Goal: Task Accomplishment & Management: Complete application form

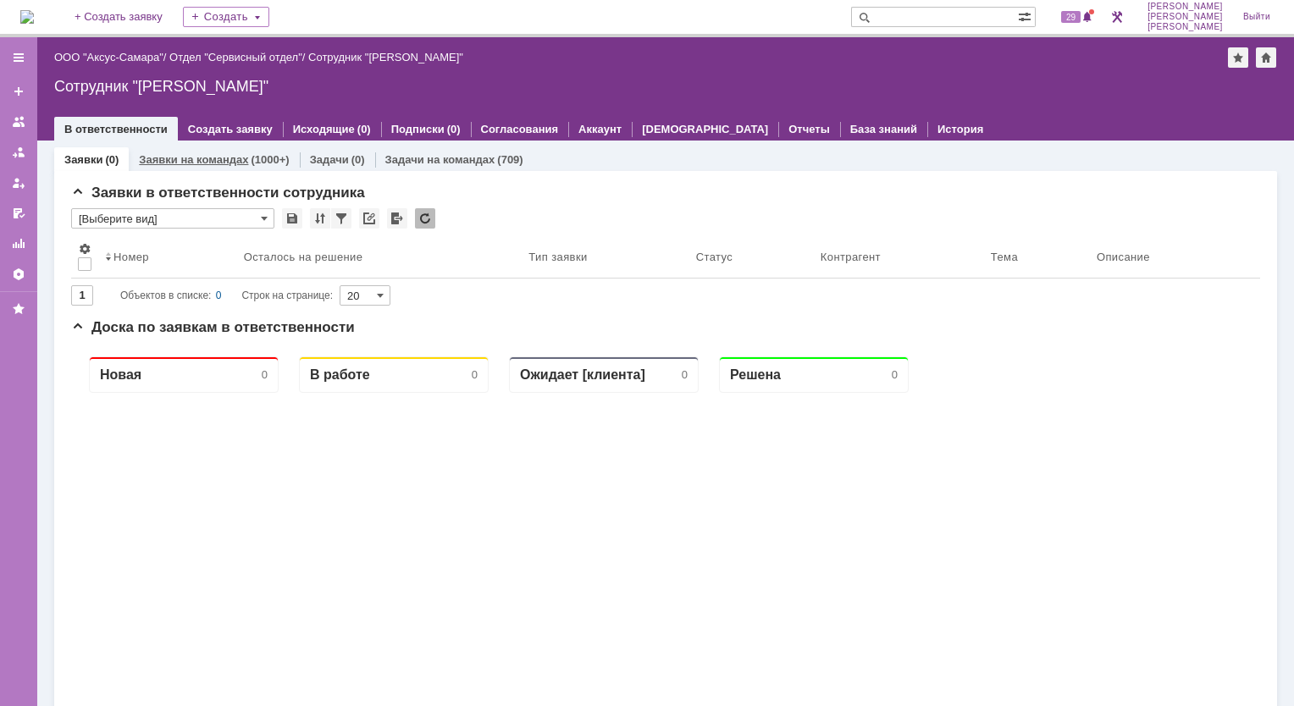
click at [158, 160] on link "Заявки на командах" at bounding box center [193, 159] width 109 height 13
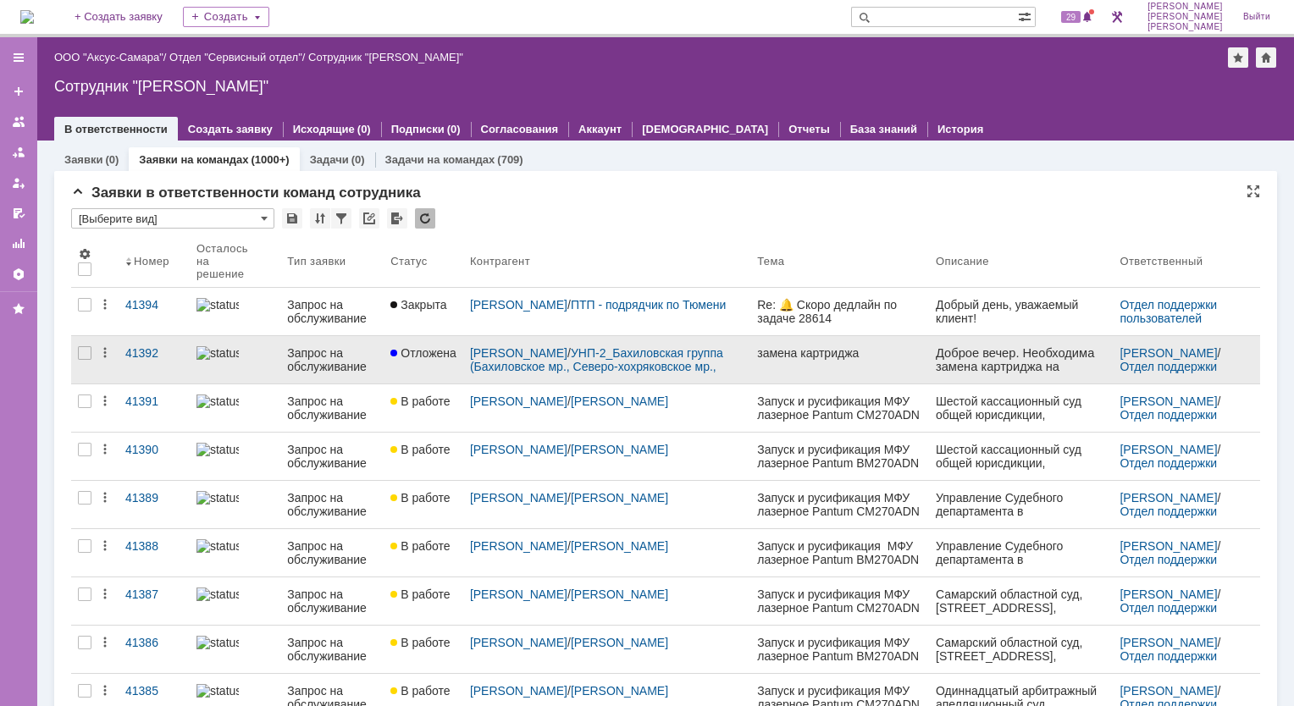
click at [328, 346] on div "Запрос на обслуживание" at bounding box center [332, 359] width 90 height 27
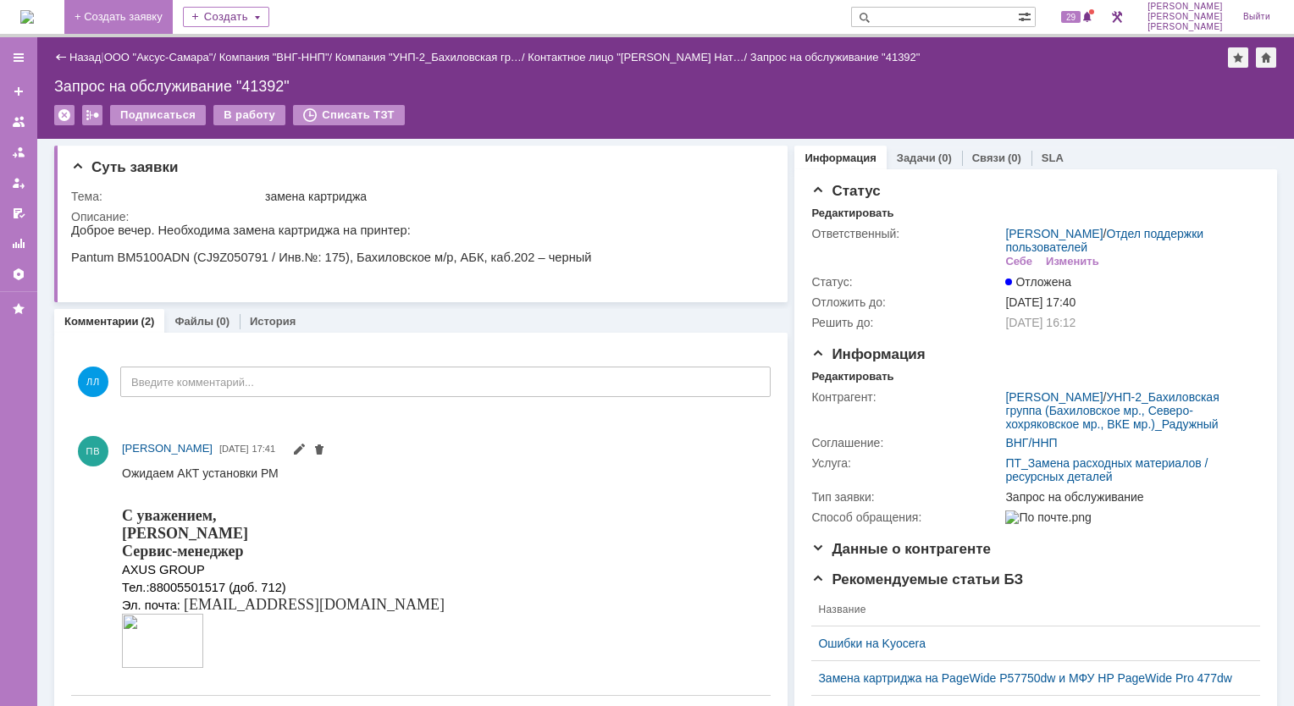
click at [163, 19] on link "+ Создать заявку" at bounding box center [118, 17] width 108 height 34
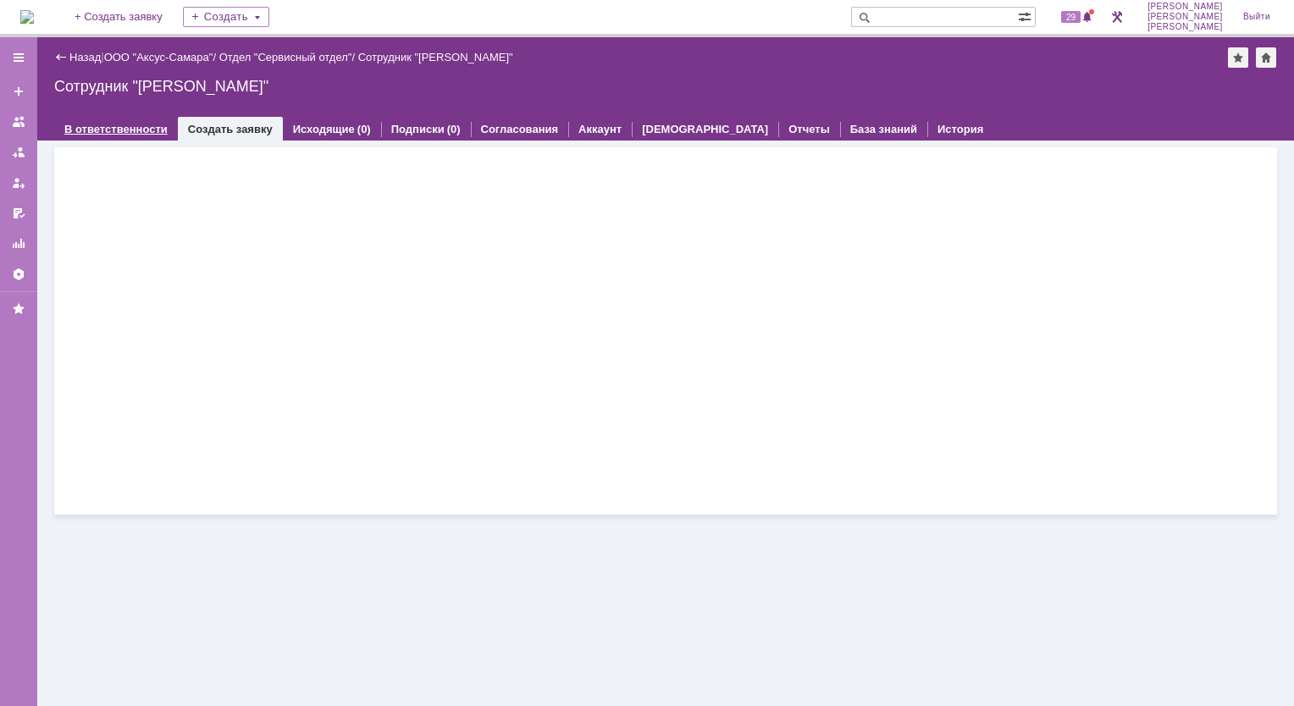
click at [113, 129] on link "В ответственности" at bounding box center [115, 129] width 103 height 13
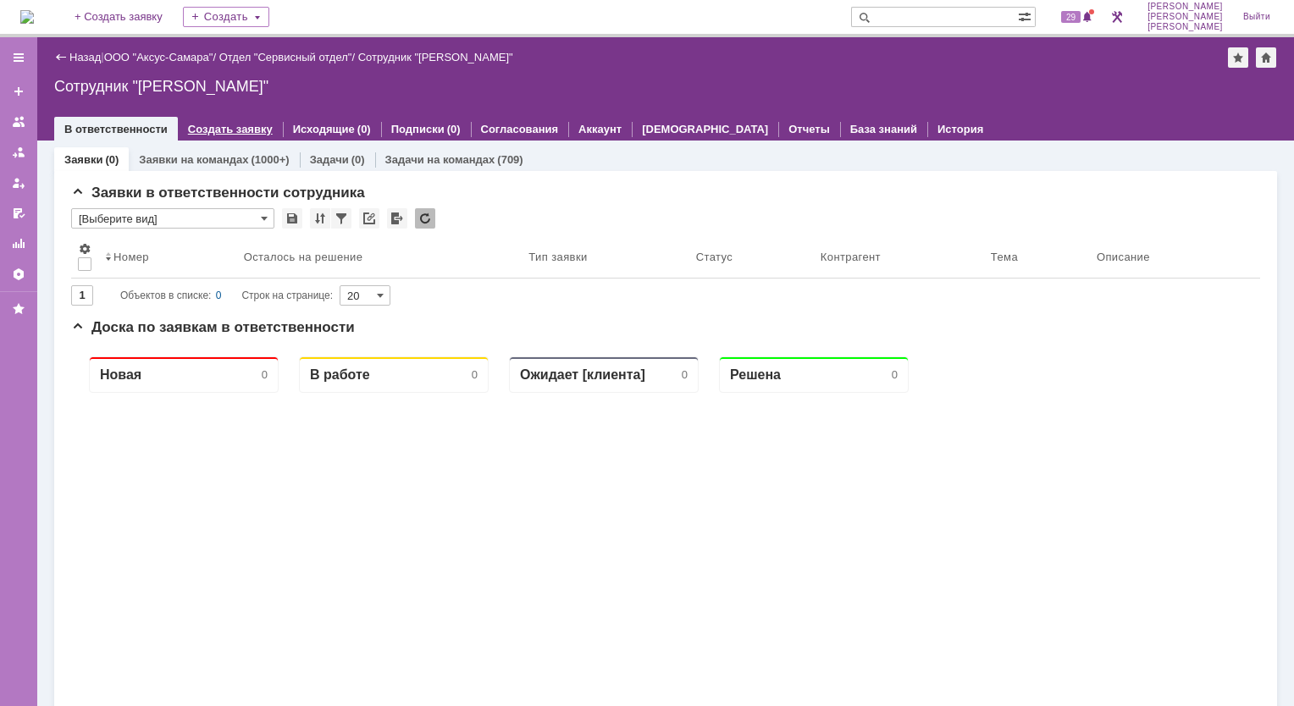
click at [206, 131] on link "Создать заявку" at bounding box center [230, 129] width 85 height 13
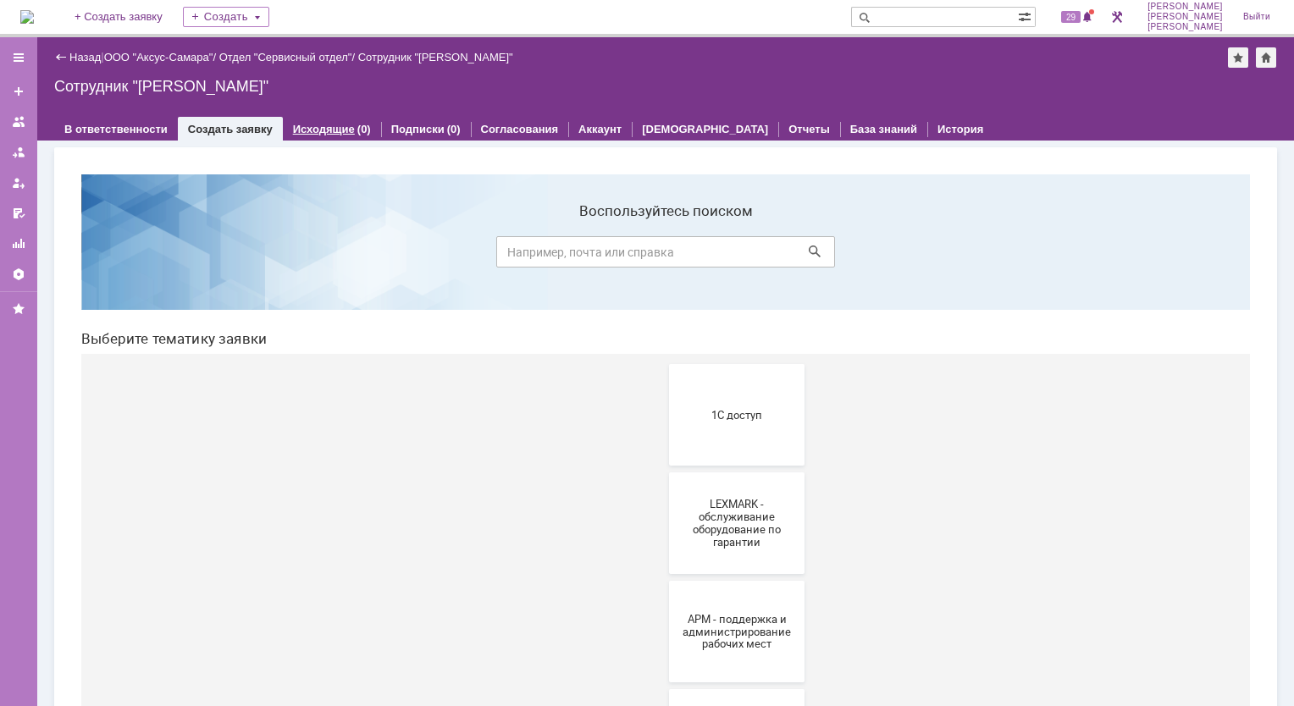
click at [335, 130] on link "Исходящие" at bounding box center [324, 129] width 62 height 13
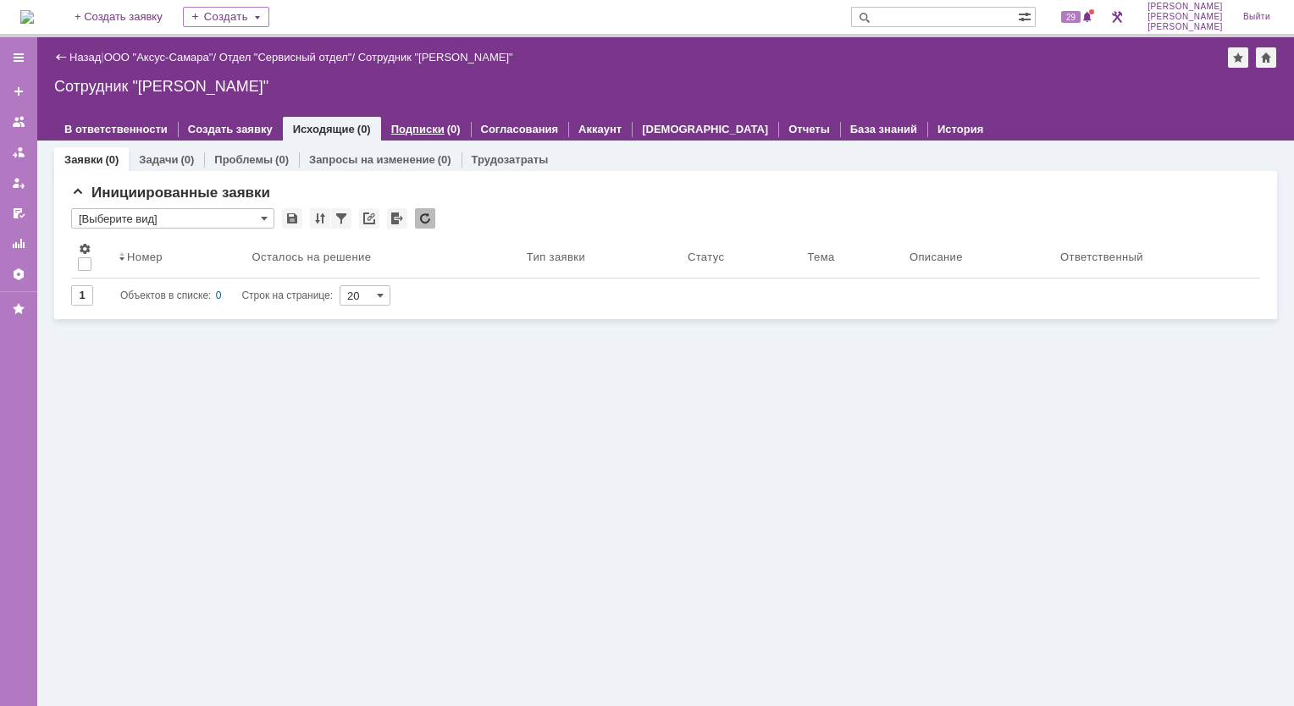
click at [407, 127] on link "Подписки" at bounding box center [417, 129] width 53 height 13
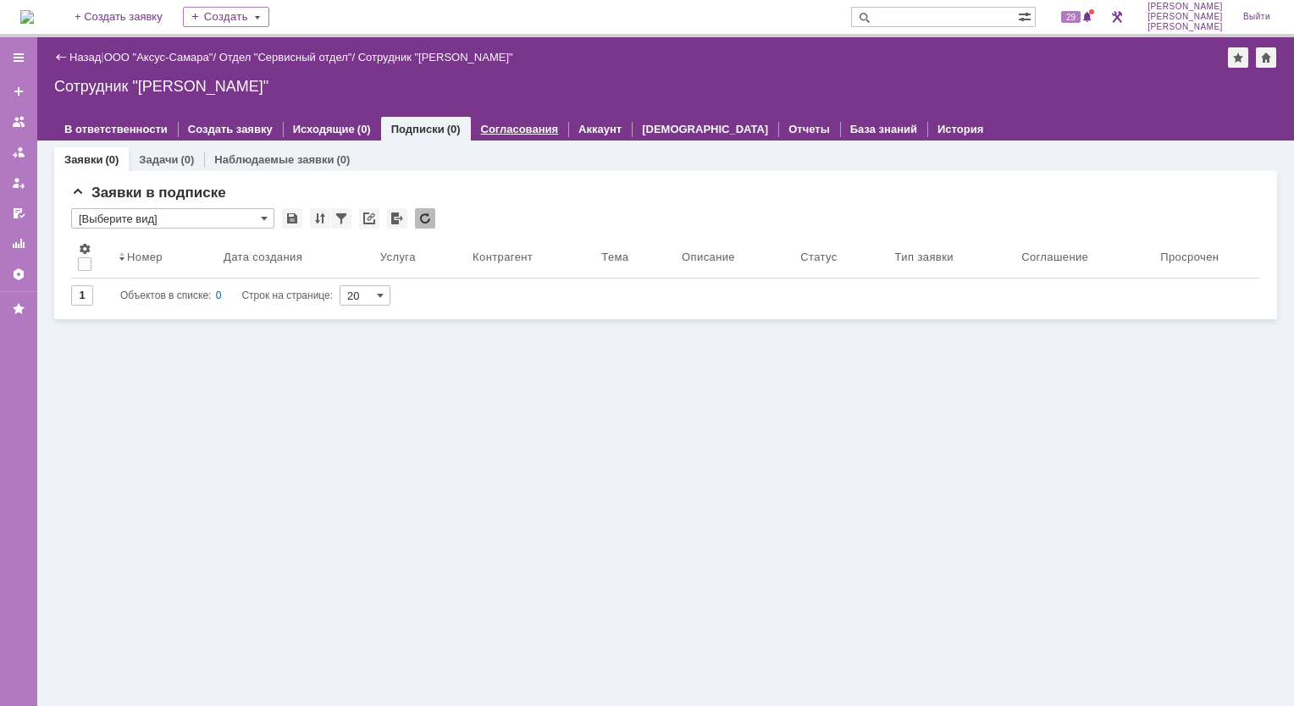
click at [490, 125] on link "Согласования" at bounding box center [520, 129] width 78 height 13
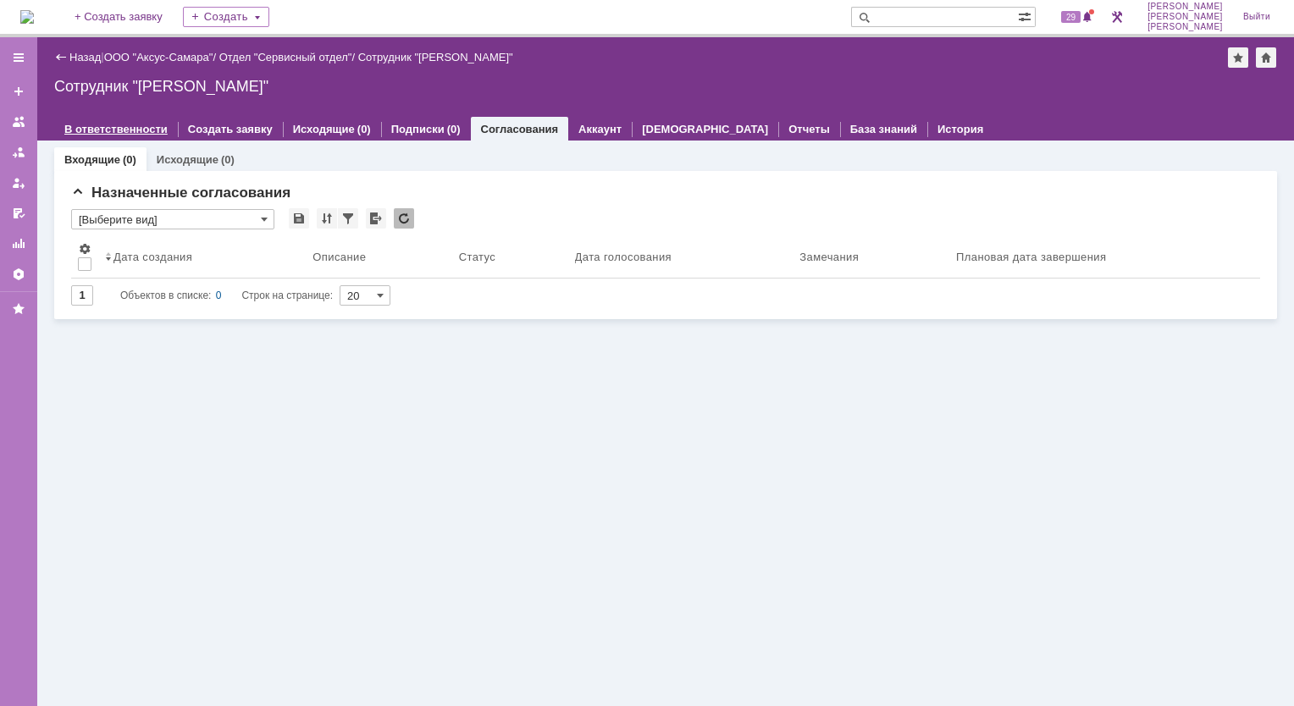
click at [132, 126] on link "В ответственности" at bounding box center [115, 129] width 103 height 13
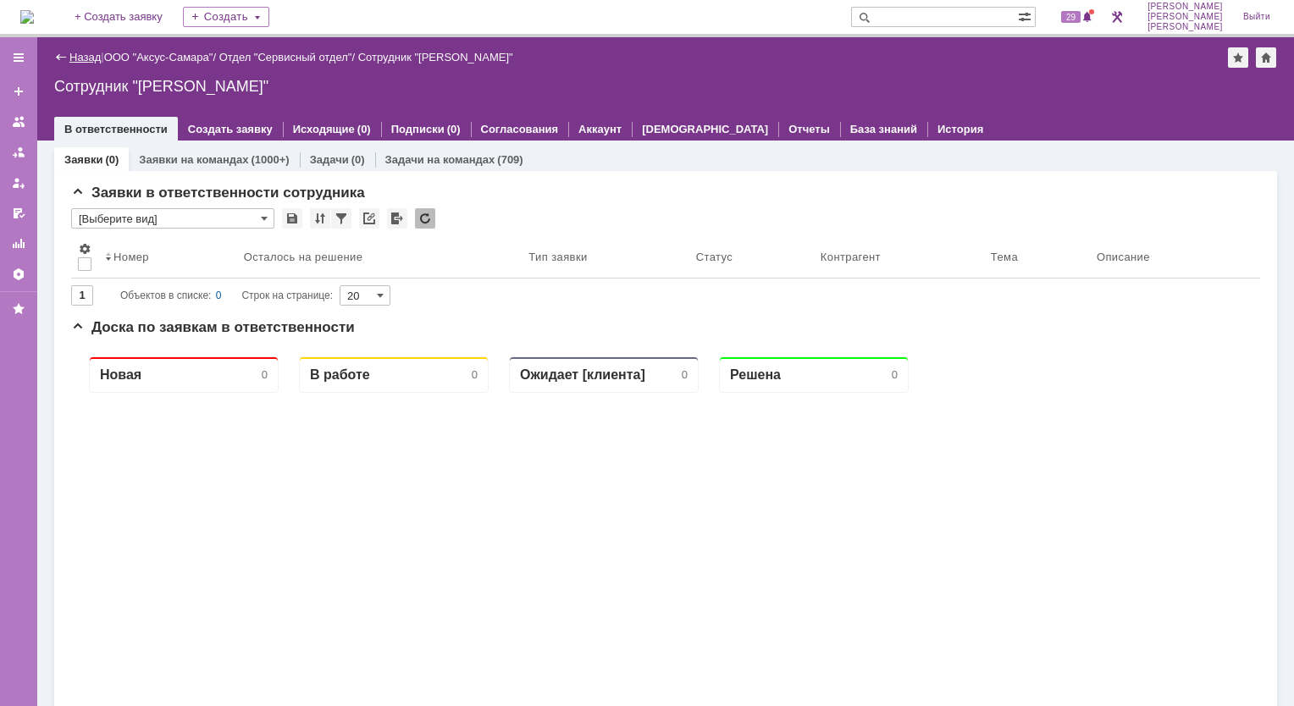
click at [86, 57] on link "Назад" at bounding box center [84, 57] width 31 height 13
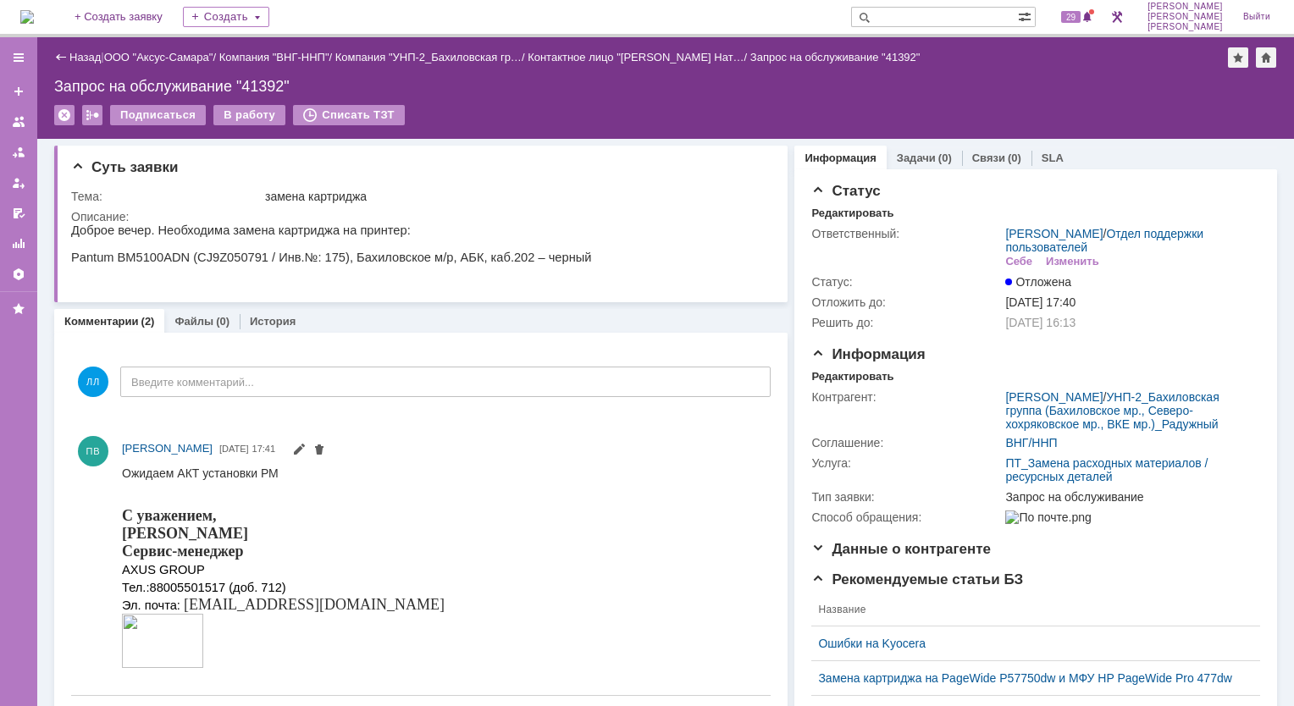
click at [62, 54] on div "Назад" at bounding box center [77, 57] width 47 height 13
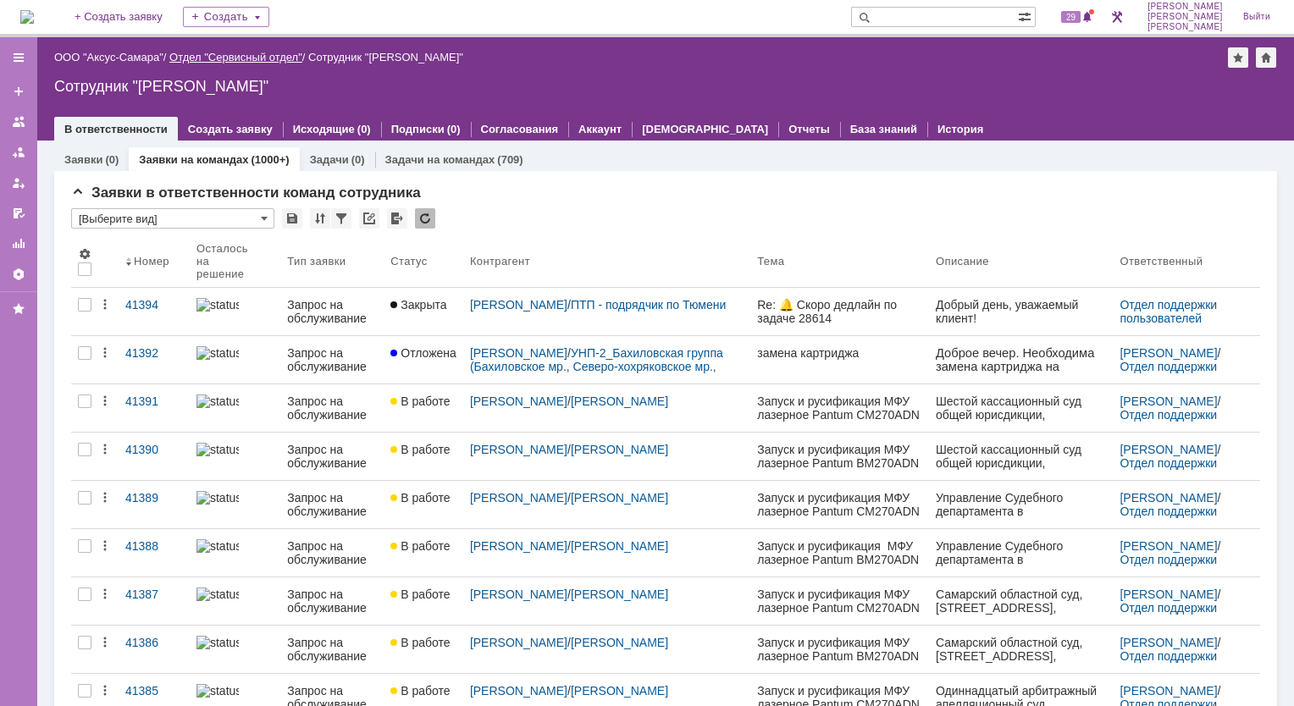
click at [193, 53] on link "Отдел "Сервисный отдел"" at bounding box center [235, 57] width 133 height 13
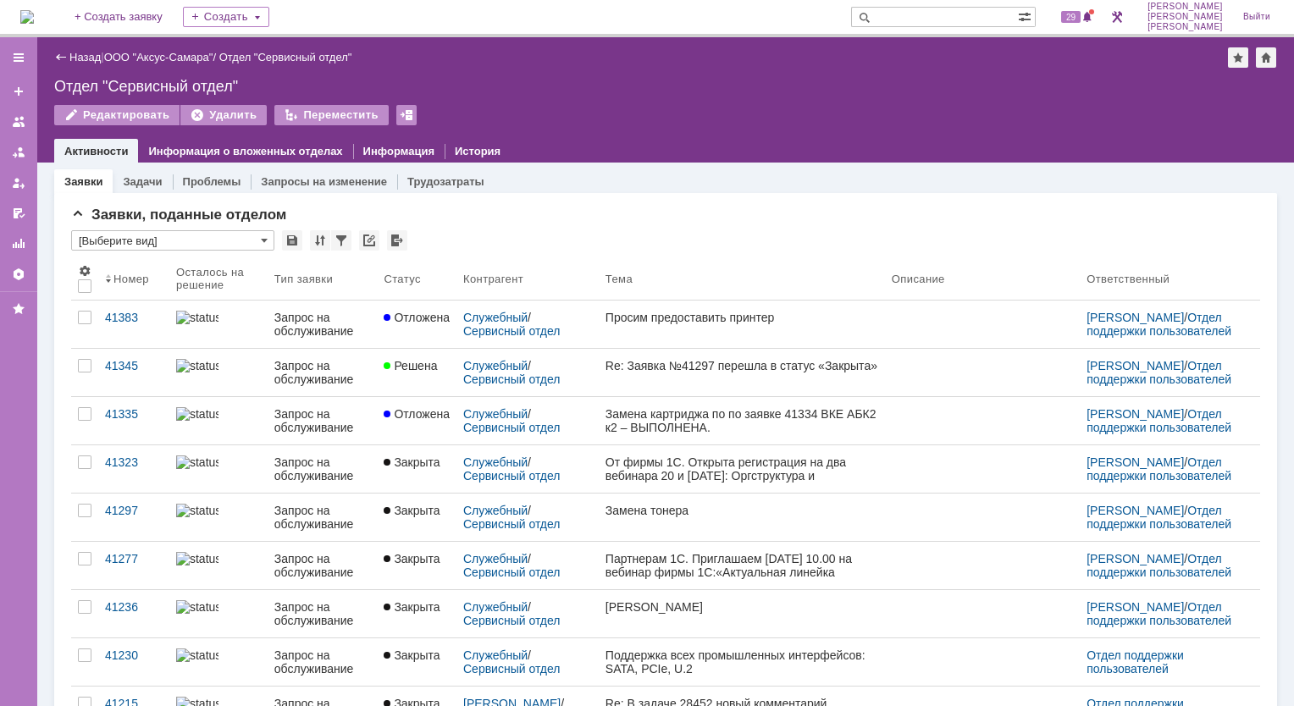
click at [280, 58] on div "Отдел "Сервисный отдел"" at bounding box center [285, 57] width 133 height 13
click at [219, 56] on span at bounding box center [217, 57] width 3 height 13
click at [156, 56] on link "ООО "Аксус-Самара"" at bounding box center [158, 57] width 109 height 13
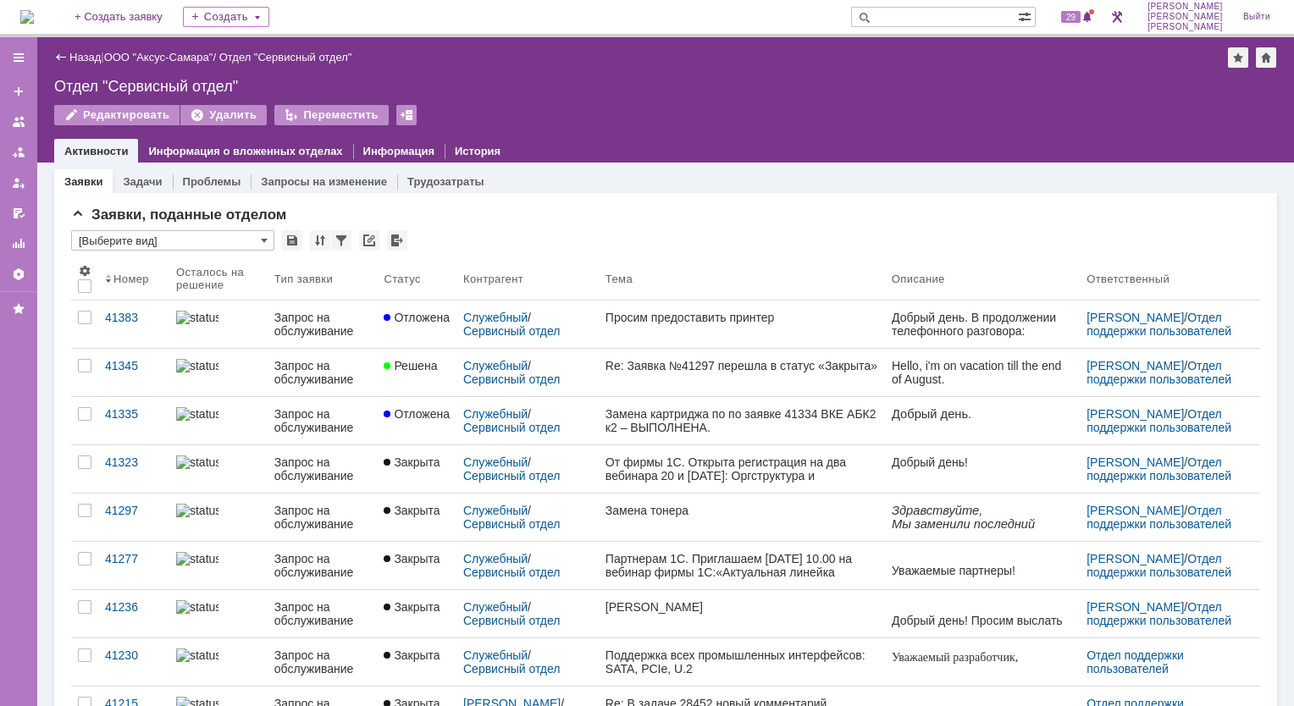
click at [979, 333] on div "Добрый день. В продолжении телефонного разговора:" at bounding box center [981, 324] width 181 height 27
click at [138, 179] on link "Задачи" at bounding box center [142, 181] width 39 height 13
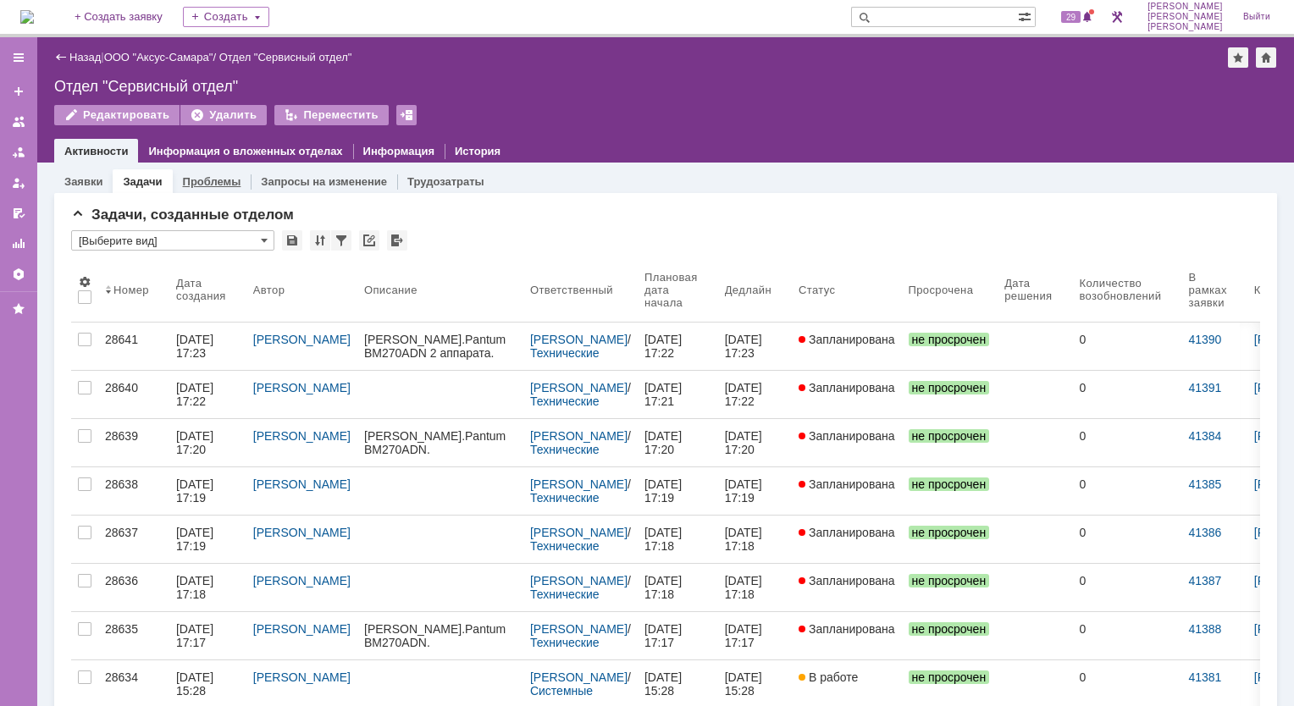
click at [207, 181] on link "Проблемы" at bounding box center [212, 181] width 58 height 13
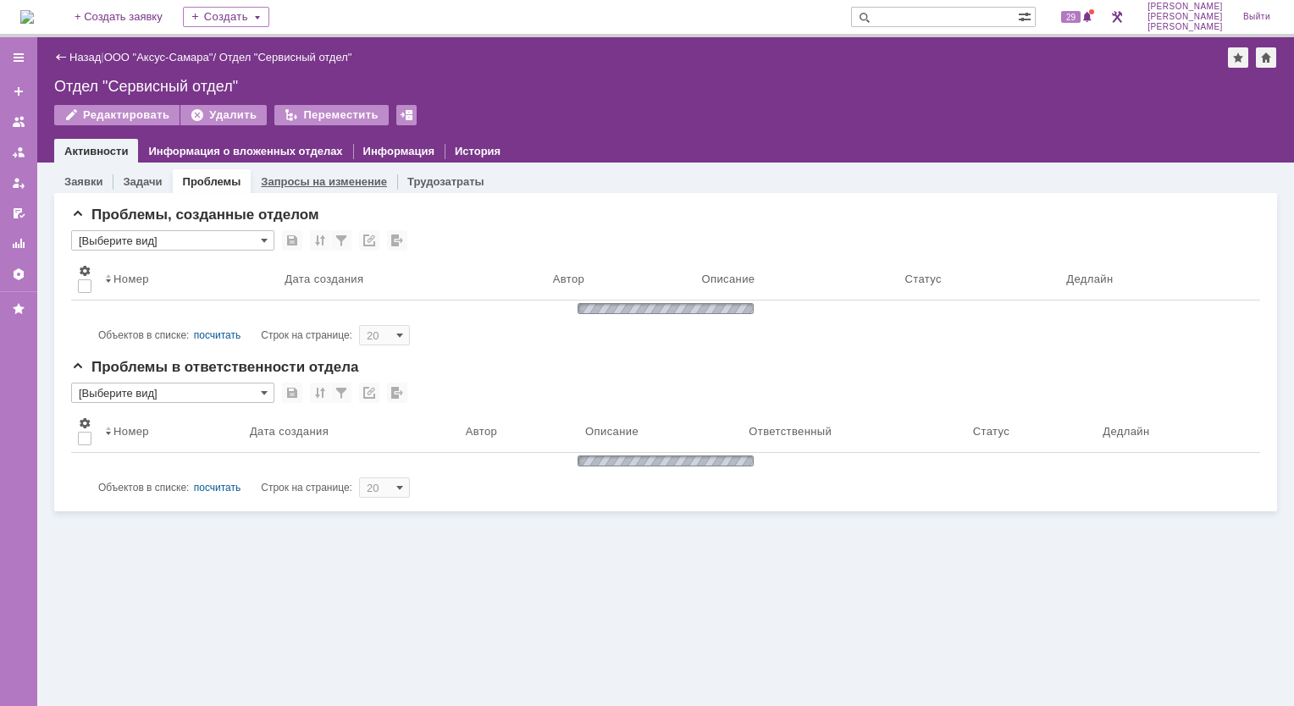
click at [309, 180] on link "Запросы на изменение" at bounding box center [324, 181] width 126 height 13
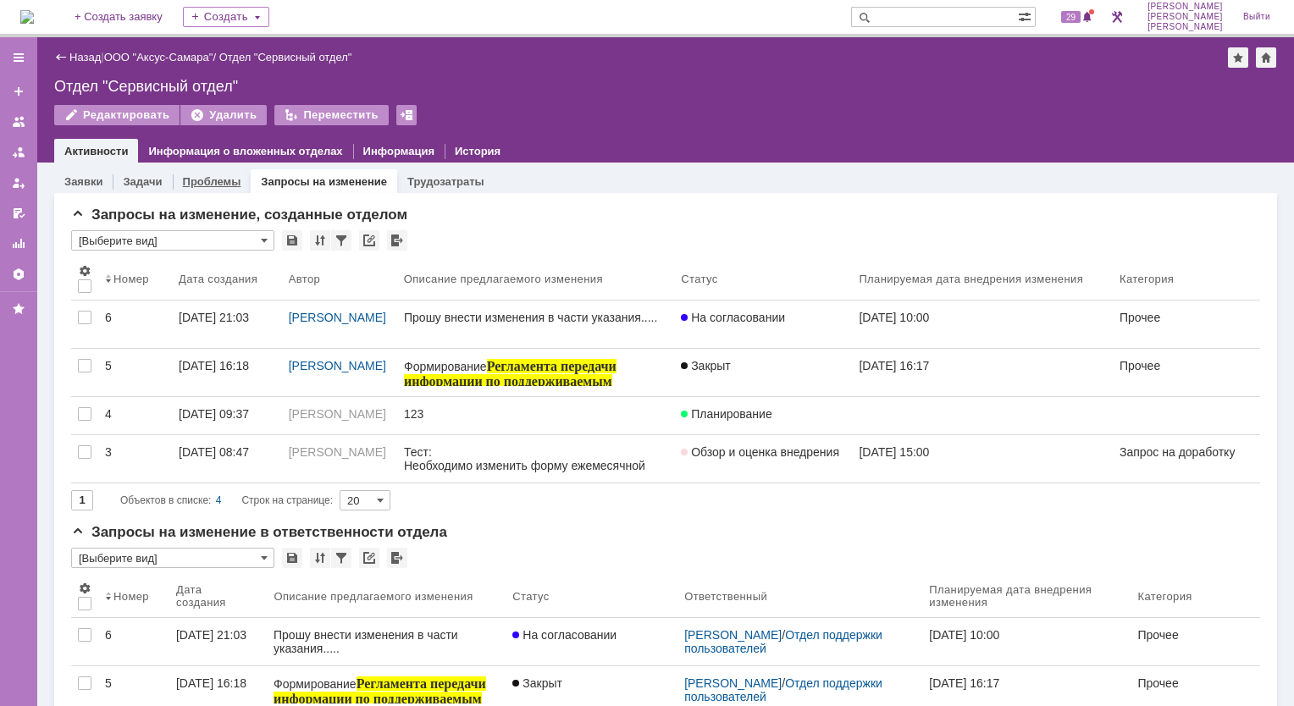
click at [215, 184] on link "Проблемы" at bounding box center [212, 181] width 58 height 13
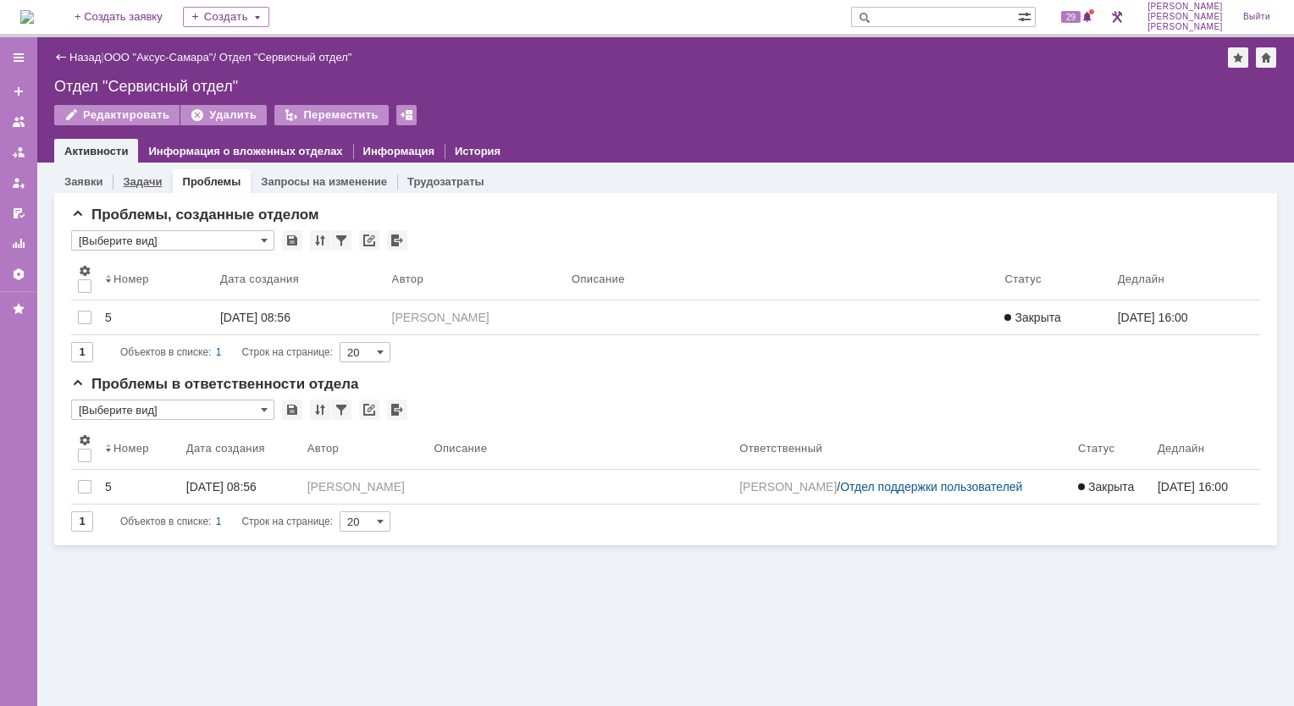
click at [136, 187] on link "Задачи" at bounding box center [142, 181] width 39 height 13
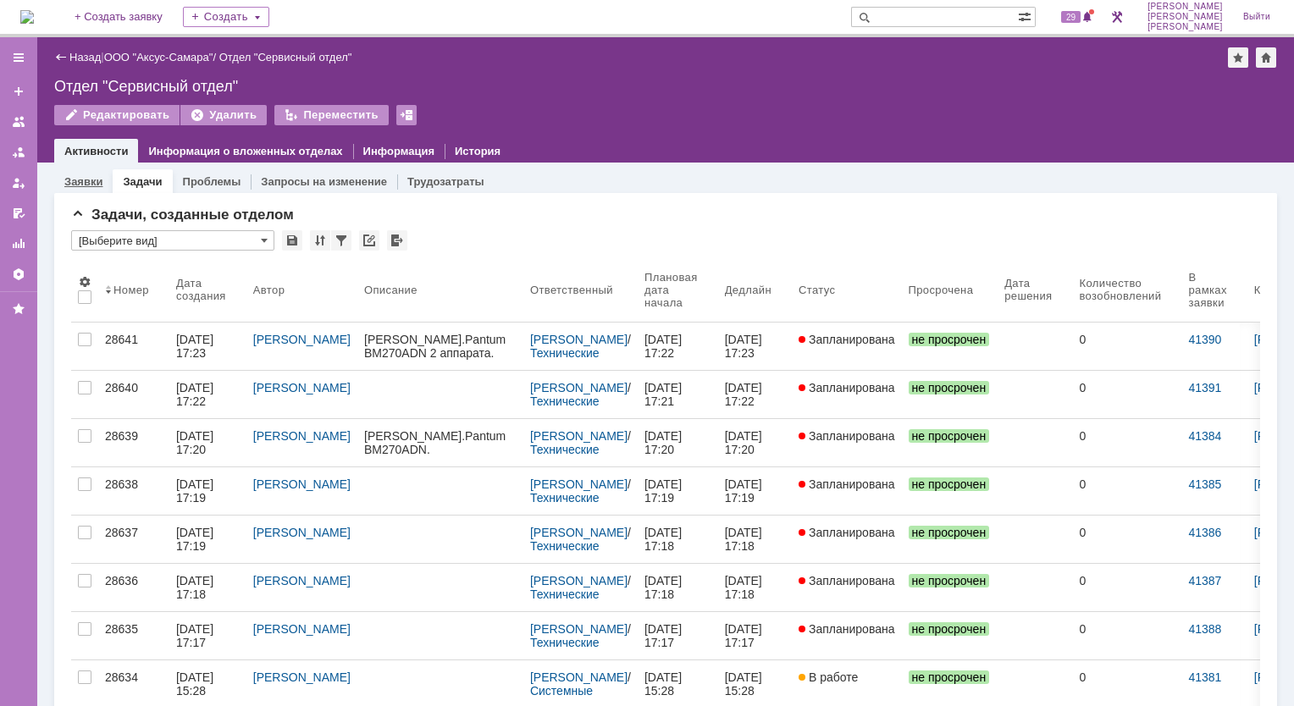
click at [71, 186] on link "Заявки" at bounding box center [83, 181] width 38 height 13
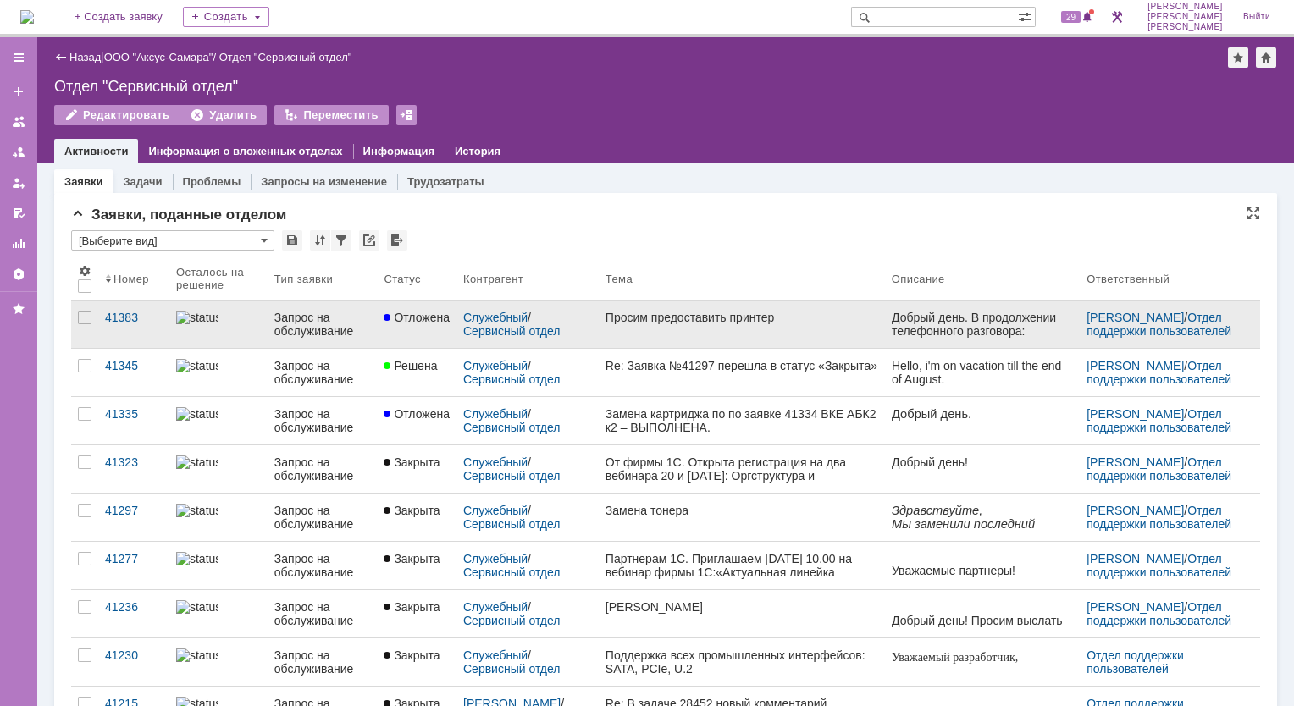
click at [552, 336] on div "Служебный / Сервисный отдел" at bounding box center [527, 324] width 129 height 27
click at [123, 318] on div "41383" at bounding box center [134, 318] width 58 height 14
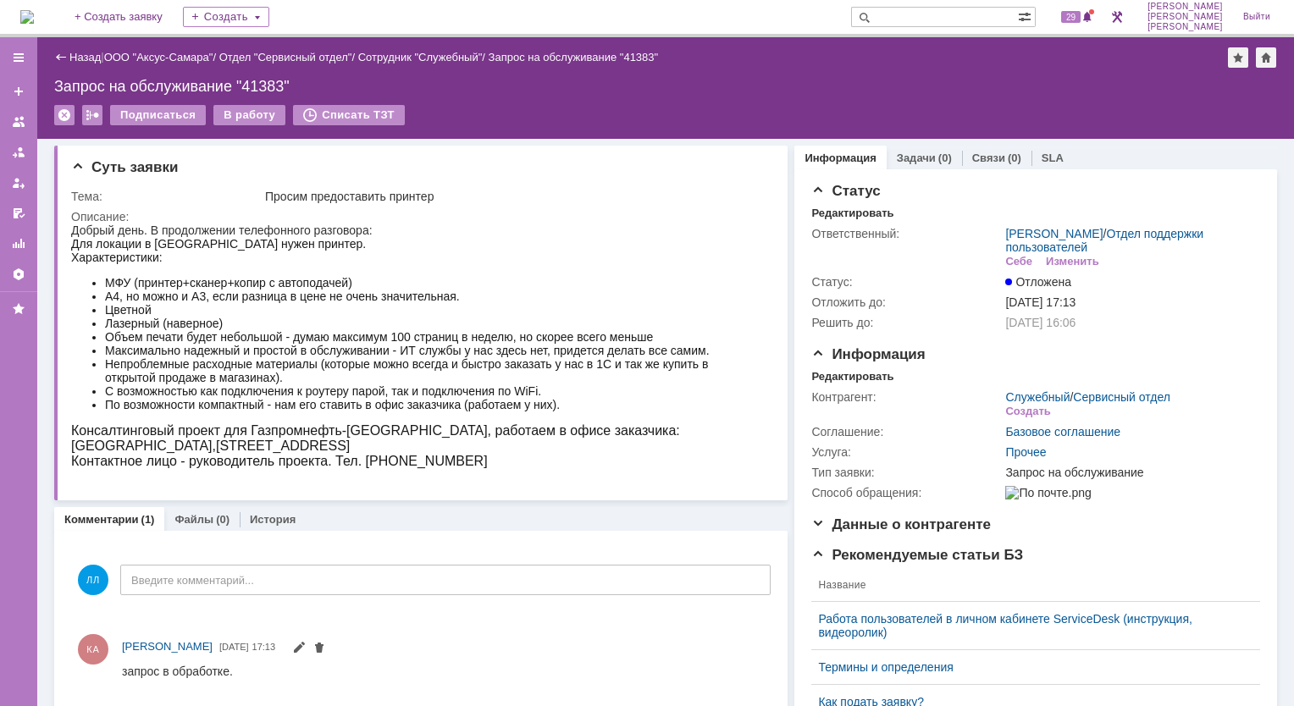
click at [62, 64] on div "Назад | ООО "Аксус-Самара" / Отдел "Сервисный отдел" / Сотрудник "Служебный" / …" at bounding box center [665, 57] width 1223 height 20
click at [58, 59] on div "Назад" at bounding box center [77, 57] width 47 height 13
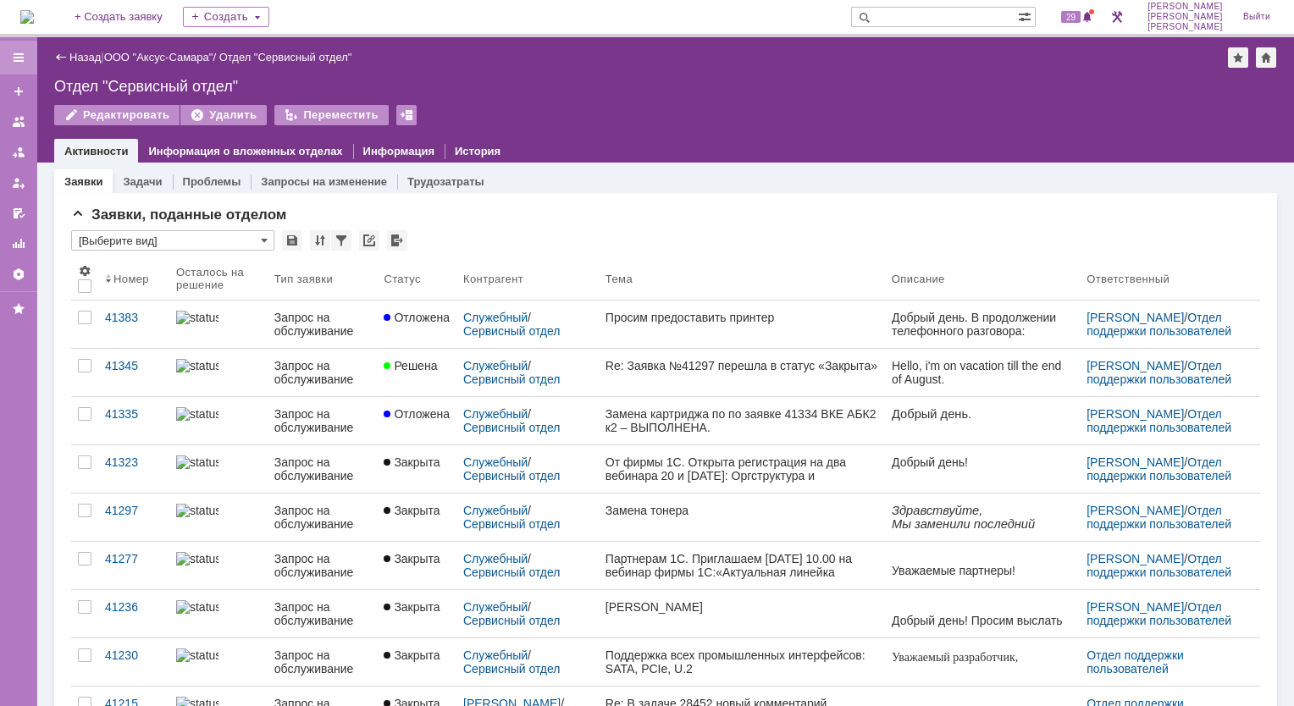
click at [14, 63] on div at bounding box center [19, 58] width 14 height 14
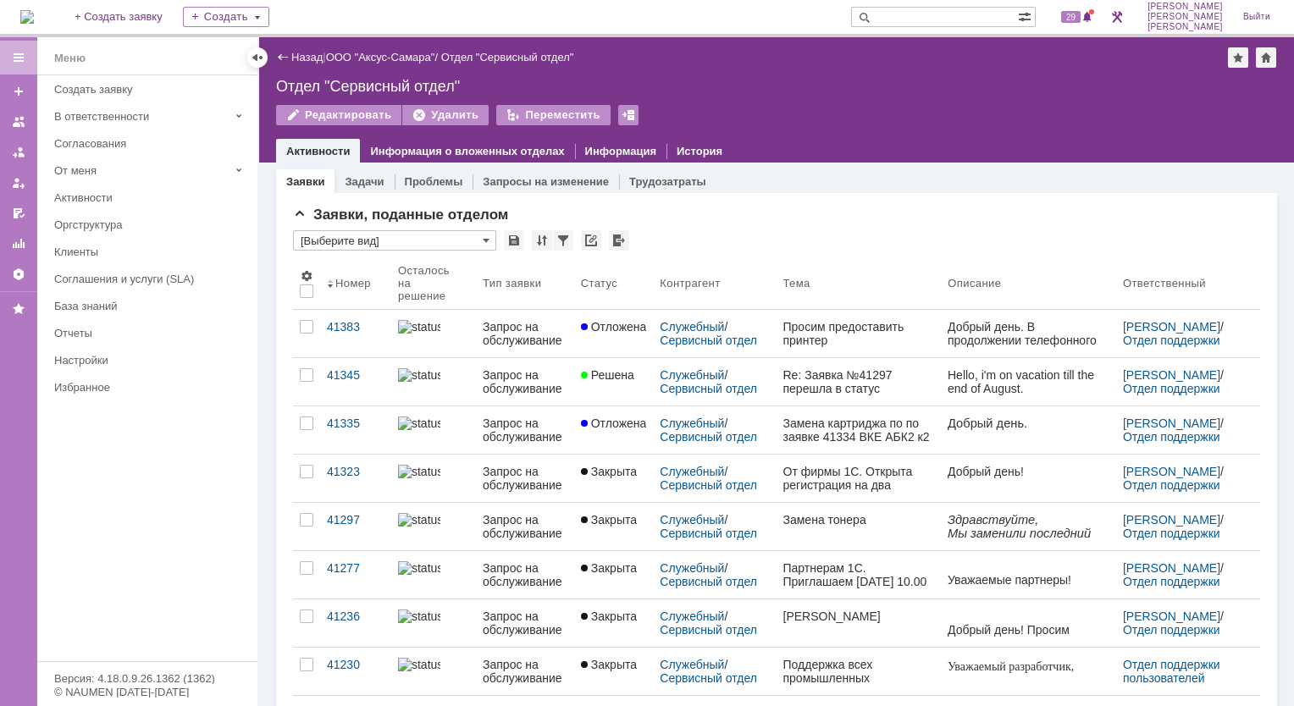
click at [20, 59] on div at bounding box center [19, 58] width 14 height 14
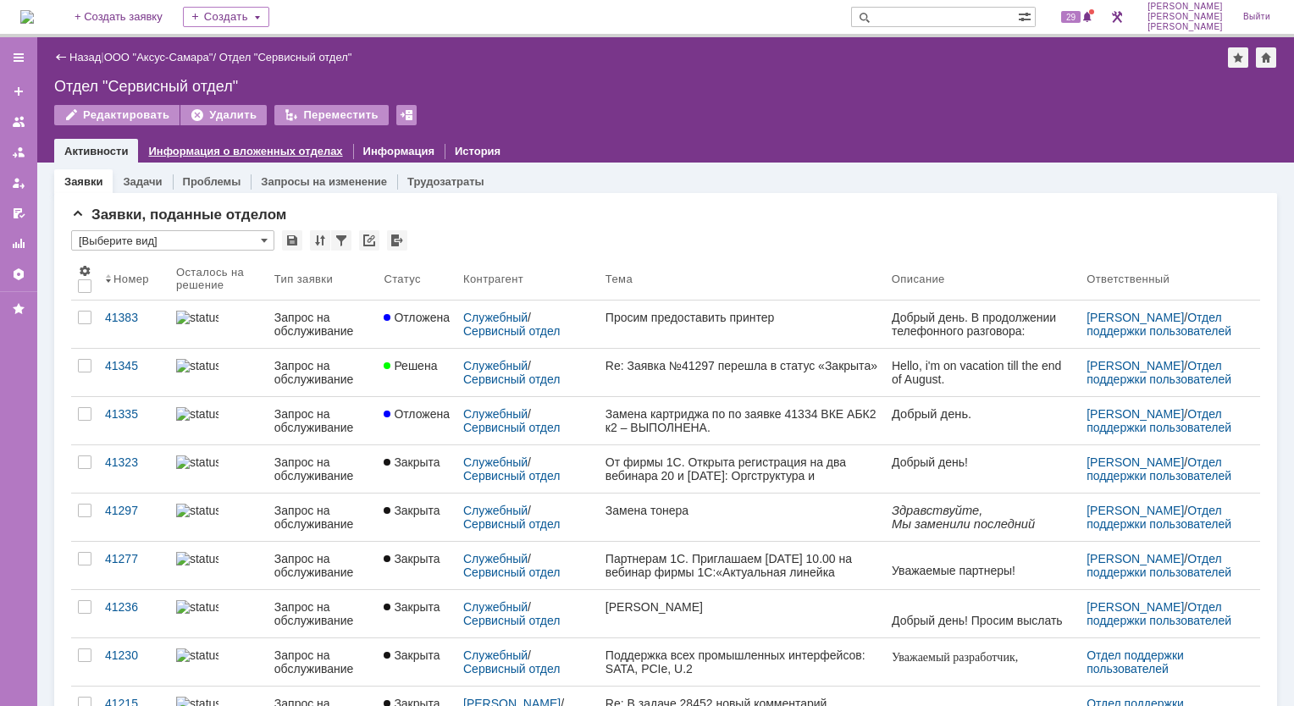
click at [250, 151] on link "Информация о вложенных отделах" at bounding box center [245, 151] width 194 height 13
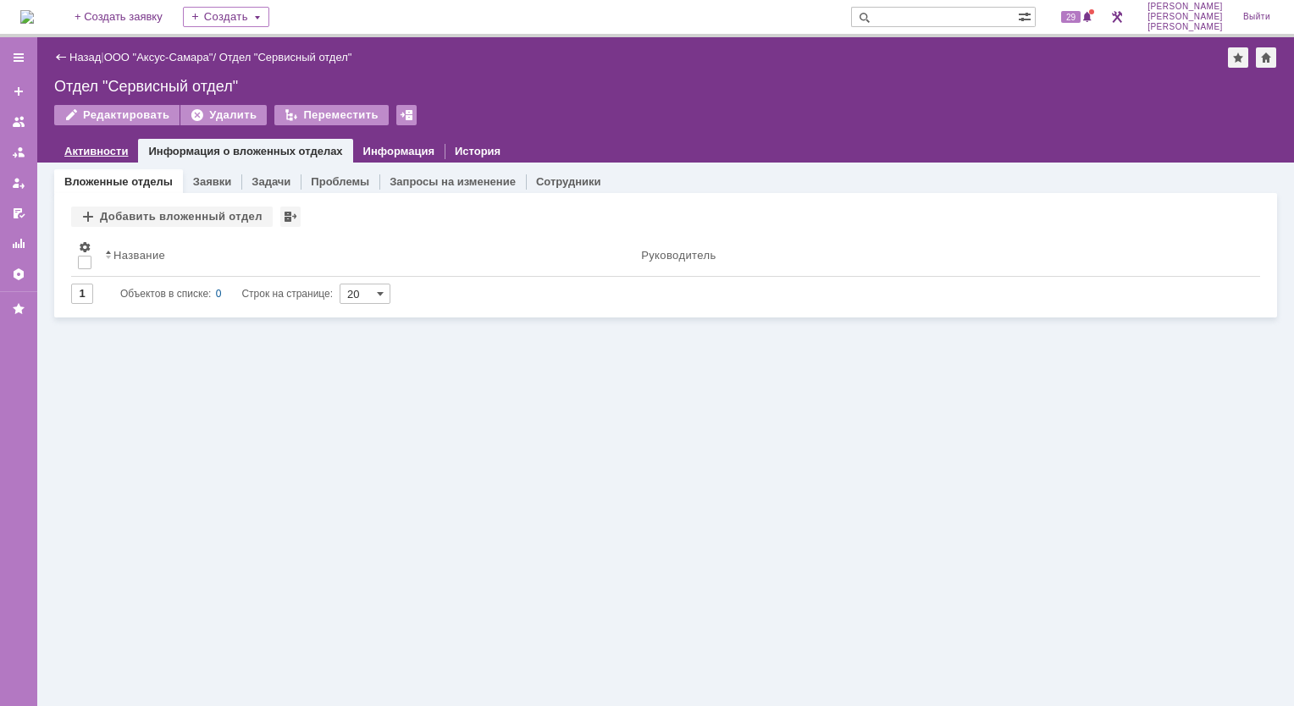
click at [86, 147] on link "Активности" at bounding box center [96, 151] width 64 height 13
